Goal: Task Accomplishment & Management: Manage account settings

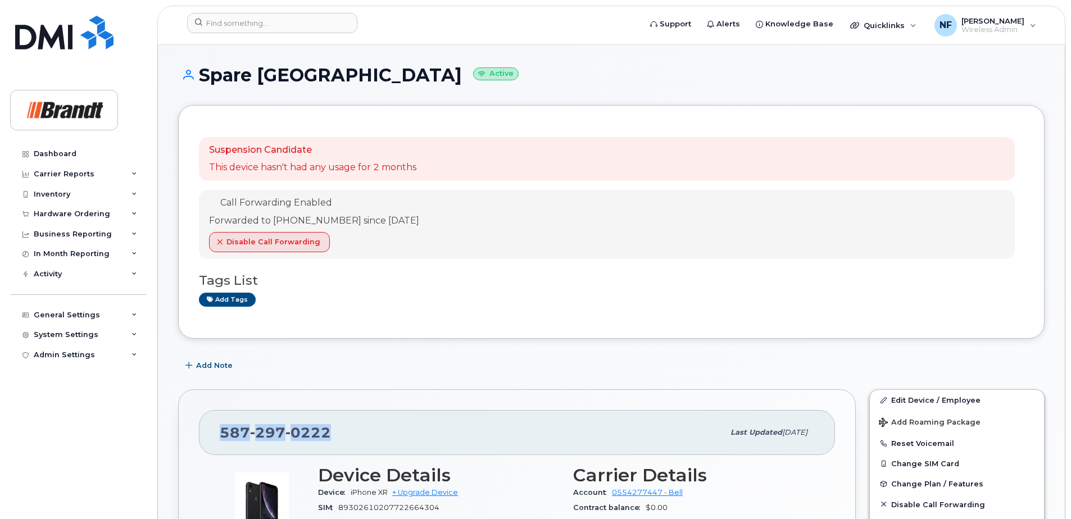
drag, startPoint x: 354, startPoint y: 436, endPoint x: 340, endPoint y: 435, distance: 14.2
click at [353, 436] on div "[PHONE_NUMBER]" at bounding box center [472, 433] width 504 height 24
click at [322, 435] on span "0222" at bounding box center [309, 432] width 46 height 17
click at [269, 25] on input at bounding box center [272, 23] width 170 height 20
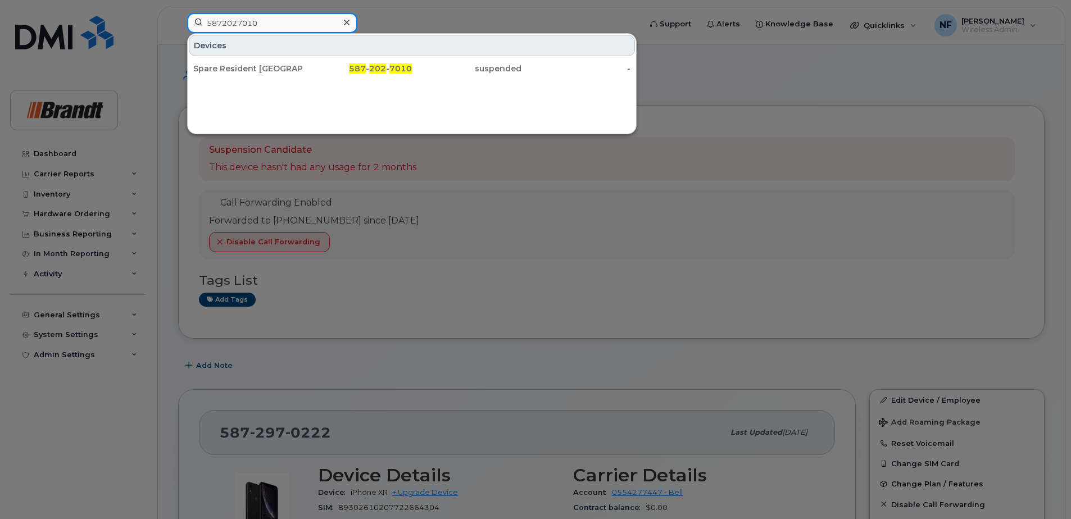
type input "5872027010"
click at [314, 61] on div "587 - 202 - 7010" at bounding box center [358, 68] width 110 height 20
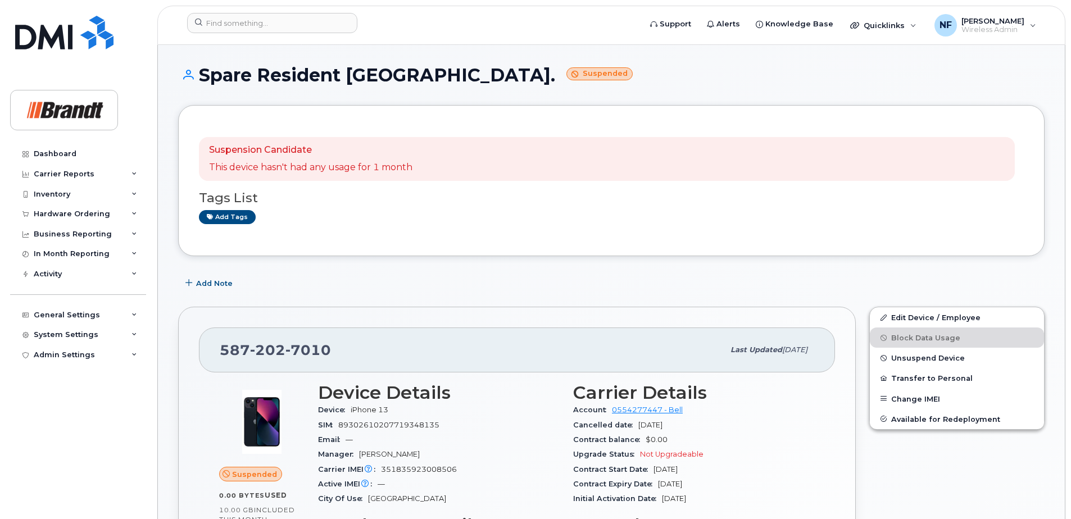
click at [929, 360] on span "Unsuspend Device" at bounding box center [929, 358] width 74 height 8
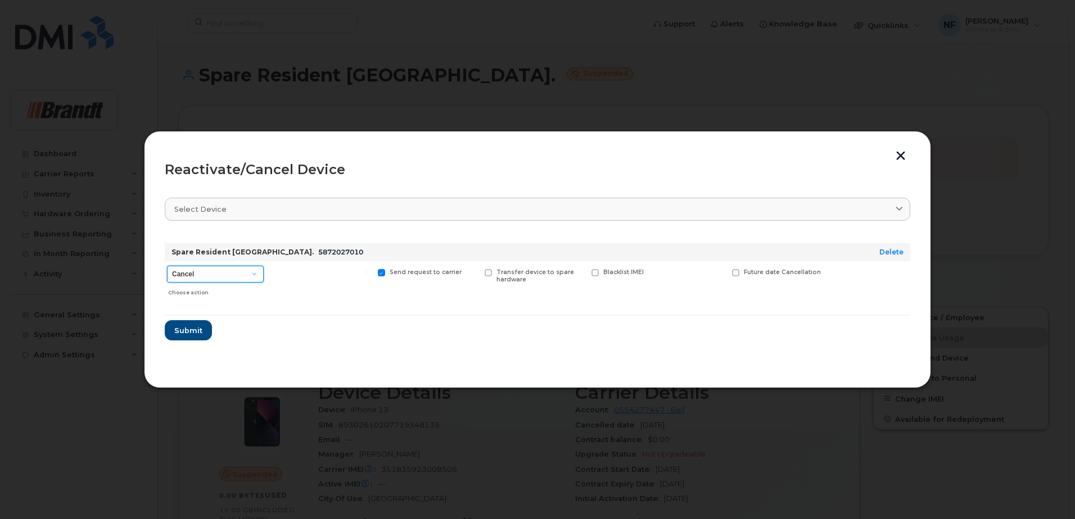
click at [228, 278] on select "Cancel Suspend - Extend Suspension Reactivate" at bounding box center [215, 274] width 97 height 17
select select "[object Object]"
click at [167, 266] on select "Cancel Suspend - Extend Suspension Reactivate" at bounding box center [215, 274] width 97 height 17
click at [678, 271] on span "New Username" at bounding box center [696, 272] width 47 height 7
click at [654, 271] on input "New Username" at bounding box center [651, 272] width 6 height 6
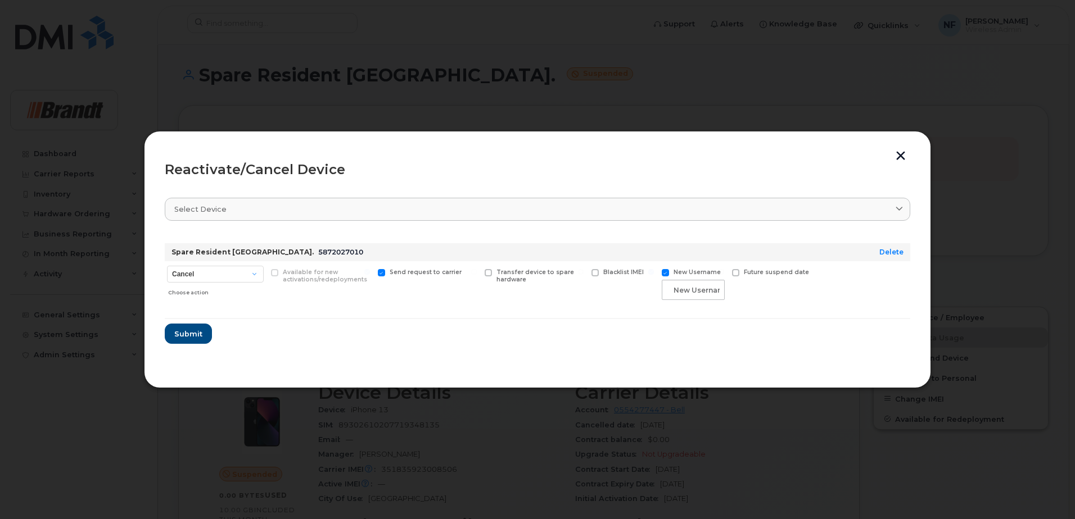
click at [679, 276] on span "New Username" at bounding box center [696, 272] width 47 height 7
click at [654, 275] on input "New Username" at bounding box center [651, 272] width 6 height 6
checkbox input "false"
click at [189, 332] on span "Submit" at bounding box center [188, 330] width 28 height 11
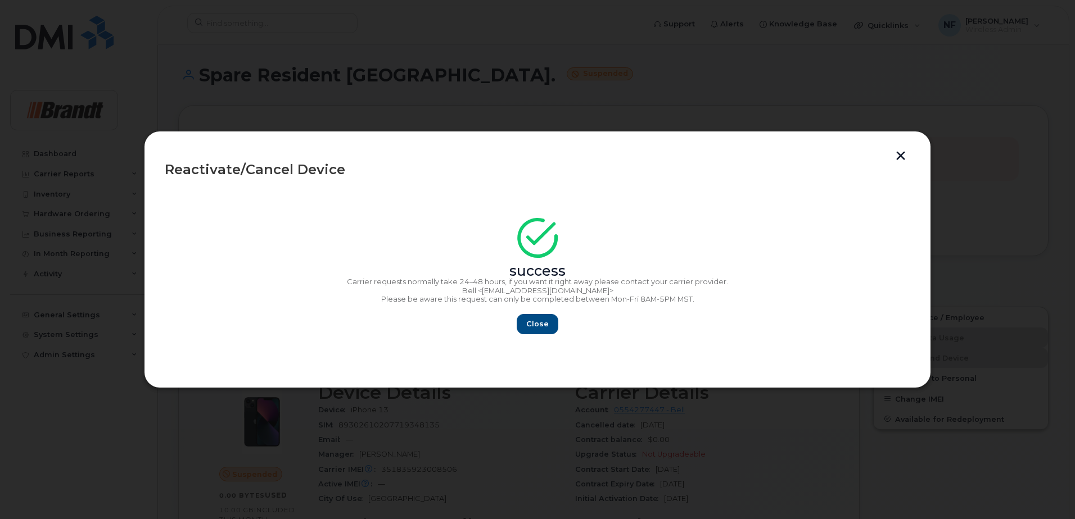
click at [552, 309] on div "success Carrier requests normally take 24–48 hours, if you want it right away p…" at bounding box center [537, 280] width 745 height 110
click at [533, 325] on span "Close" at bounding box center [537, 324] width 22 height 11
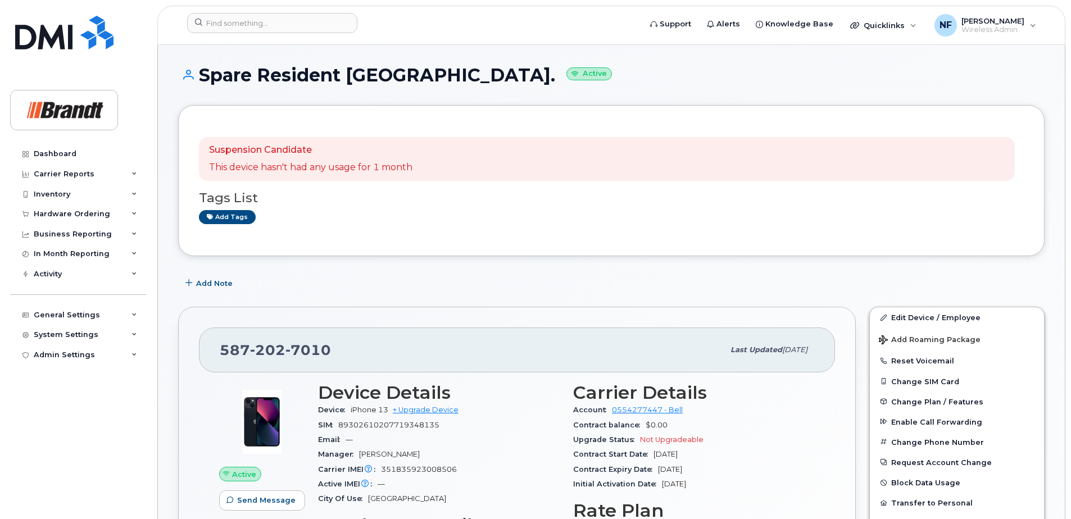
click at [302, 352] on span "7010" at bounding box center [309, 350] width 46 height 17
copy span "587 202 7010"
click at [319, 349] on span "7010" at bounding box center [309, 350] width 46 height 17
